Goal: Task Accomplishment & Management: Manage account settings

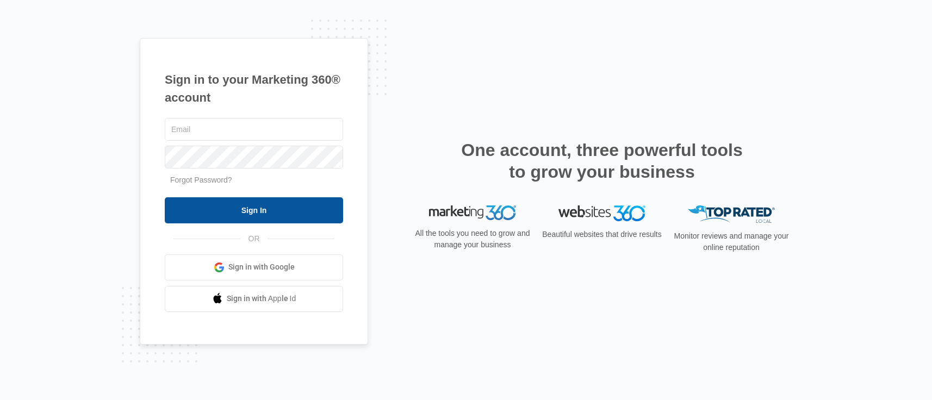
type input "[EMAIL_ADDRESS][DOMAIN_NAME]"
click at [232, 215] on input "Sign In" at bounding box center [254, 210] width 178 height 26
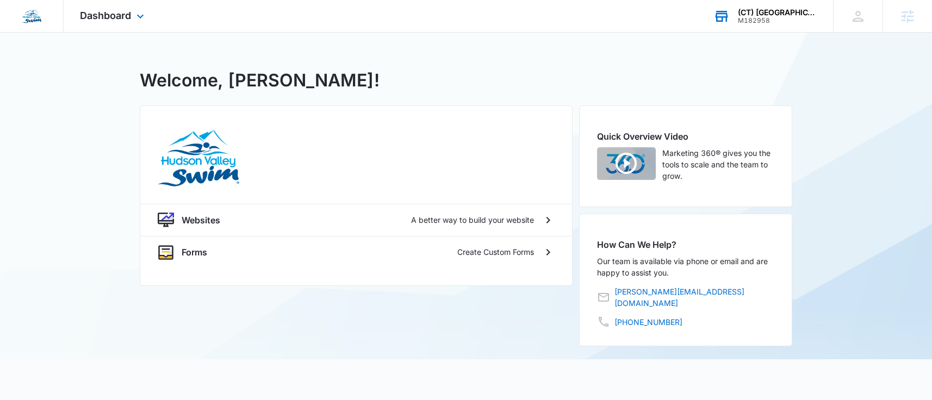
click at [790, 16] on div "(CT) [GEOGRAPHIC_DATA] - [PERSON_NAME][GEOGRAPHIC_DATA] Swim" at bounding box center [777, 12] width 79 height 9
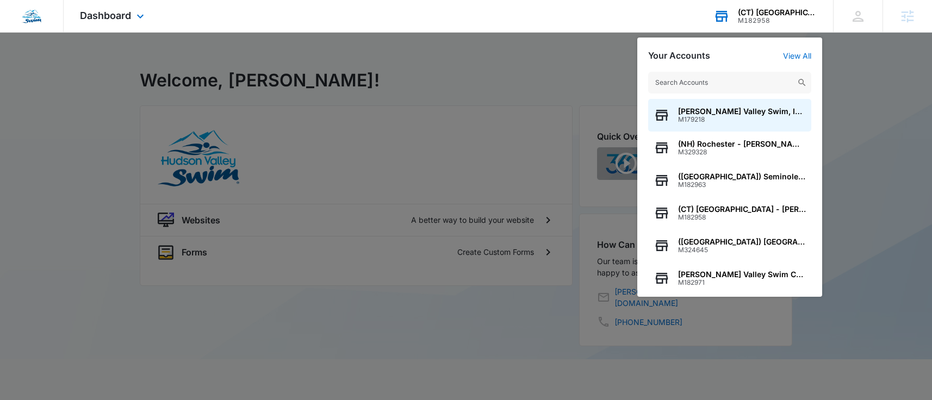
click at [728, 84] on input "text" at bounding box center [729, 83] width 163 height 22
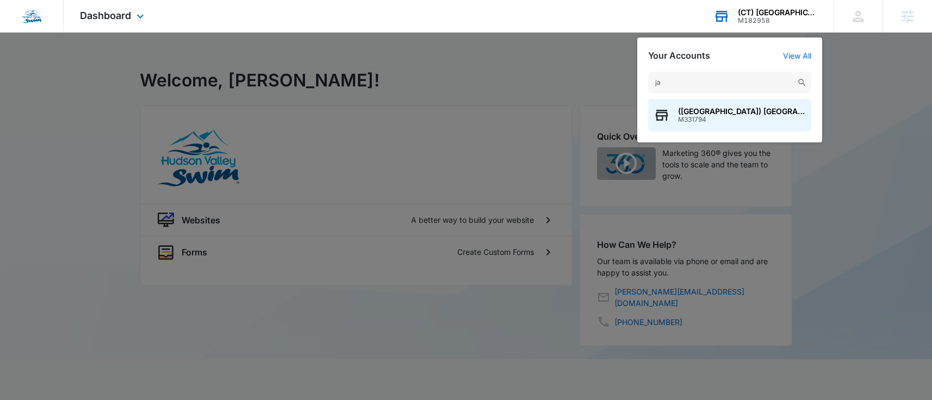
type input "j"
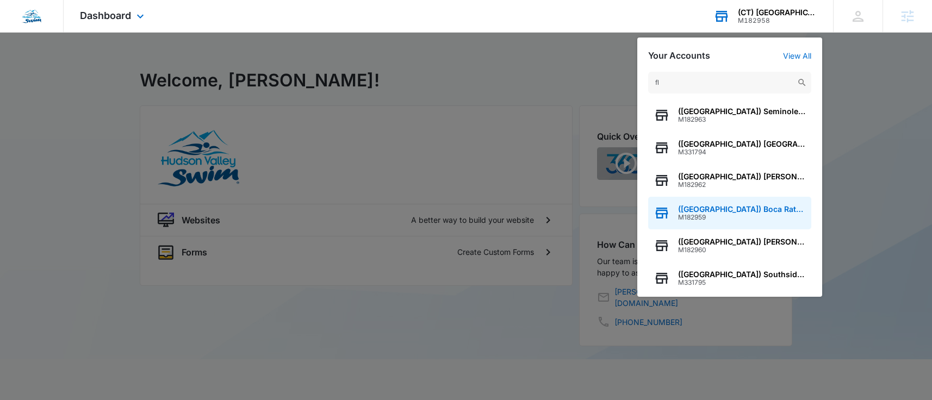
scroll to position [41, 0]
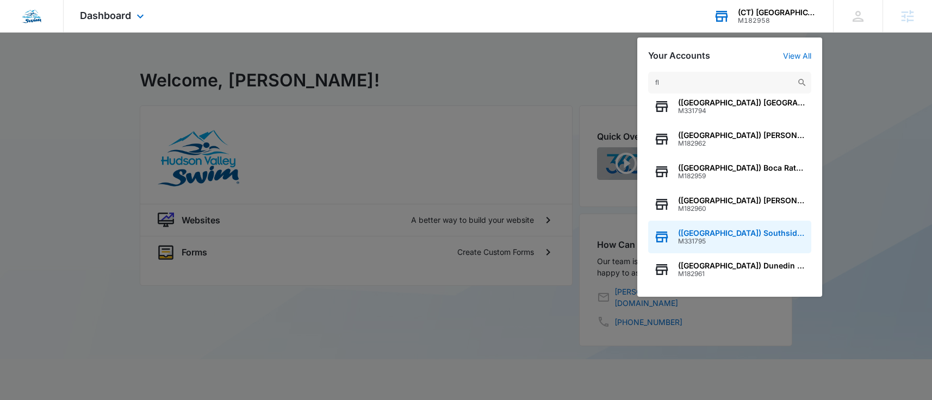
type input "fl"
click at [716, 238] on span "M331795" at bounding box center [742, 242] width 128 height 8
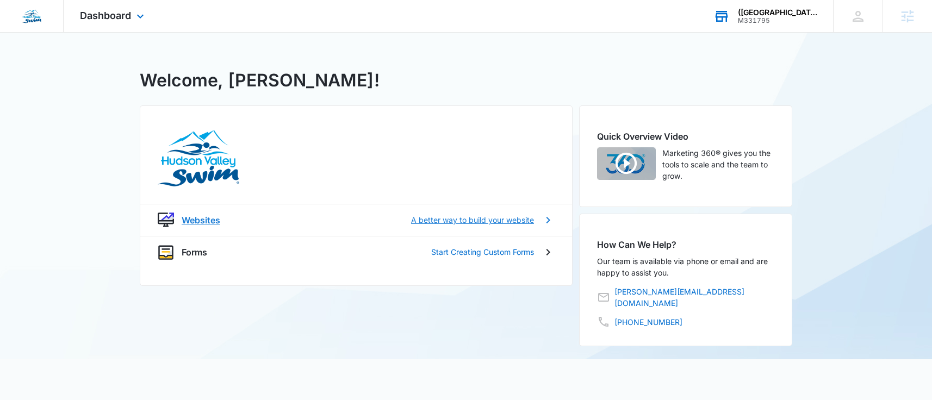
click at [490, 218] on p "A better way to build your website" at bounding box center [472, 219] width 123 height 11
